Goal: Information Seeking & Learning: Learn about a topic

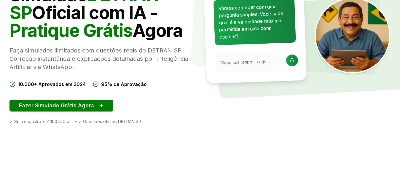
scroll to position [95, 0]
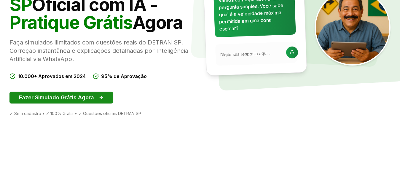
click at [54, 96] on button "Fazer Simulado Grátis Agora" at bounding box center [60, 98] width 103 height 12
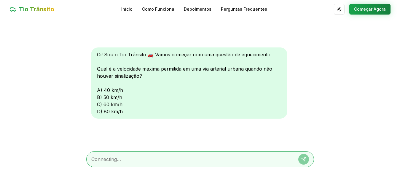
scroll to position [0, 0]
click at [105, 91] on div "Oi! Sou o Tio Trânsito 🚗 Vamos começar com uma questão de aquecimento: Qual é a…" at bounding box center [189, 82] width 196 height 71
click at [97, 90] on div "Oi! Sou o Tio Trânsito 🚗 Vamos começar com uma questão de aquecimento: Qual é a…" at bounding box center [189, 82] width 196 height 71
drag, startPoint x: 100, startPoint y: 92, endPoint x: 105, endPoint y: 143, distance: 51.5
click at [105, 143] on div "Oi! Sou o Tio Trânsito 🚗 Vamos começar com uma questão de aquecimento: Qual é a…" at bounding box center [200, 82] width 228 height 127
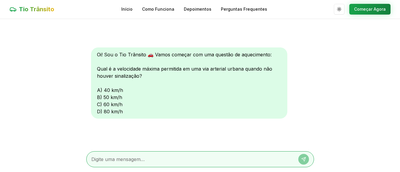
click at [95, 160] on textarea at bounding box center [191, 159] width 201 height 7
type textarea "a"
click at [303, 161] on icon at bounding box center [303, 159] width 5 height 5
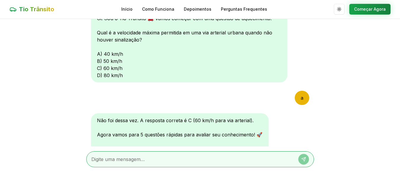
scroll to position [101, 0]
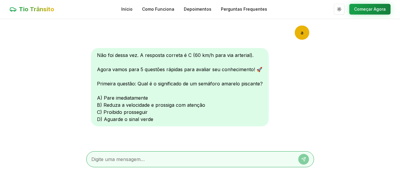
scroll to position [95, 0]
